Goal: Navigation & Orientation: Go to known website

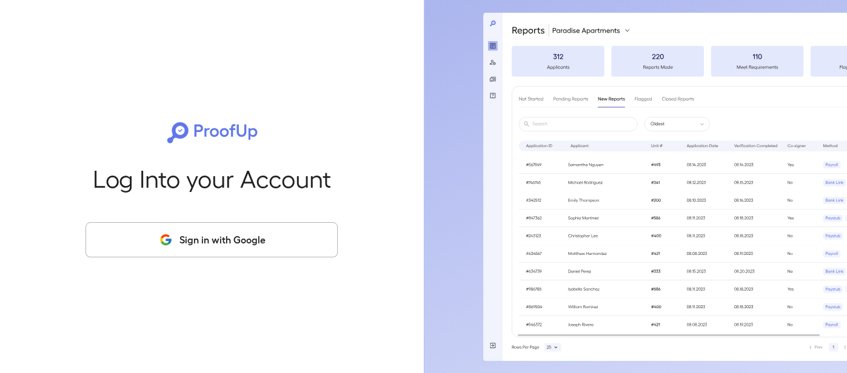
click at [239, 237] on button "Sign in with Google" at bounding box center [211, 239] width 252 height 35
